Goal: Check status

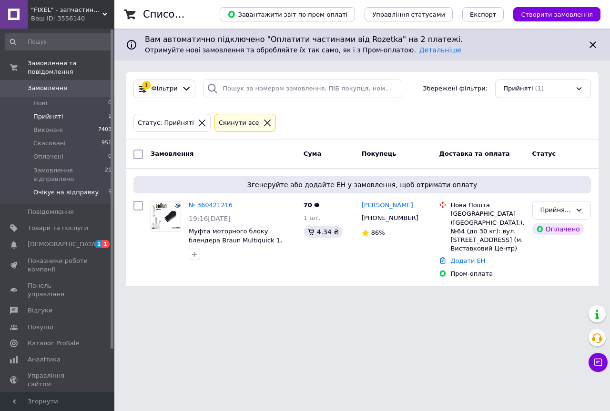
click at [77, 188] on span "Очікує на відправку" at bounding box center [65, 192] width 65 height 9
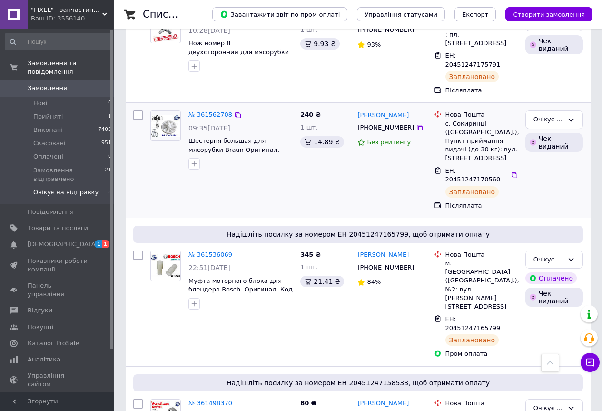
scroll to position [287, 0]
